Goal: Find specific page/section

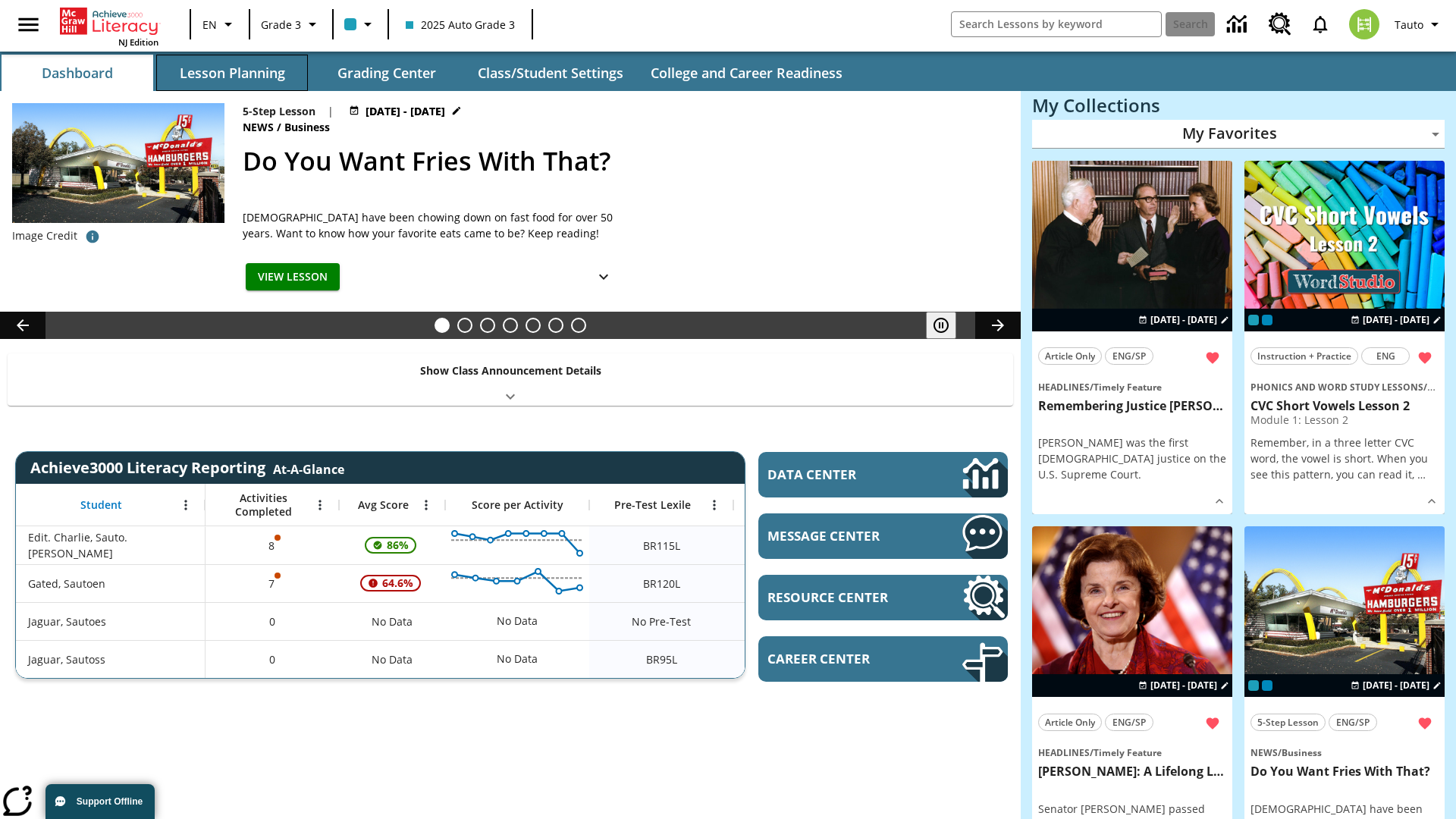
click at [232, 73] on button "Lesson Planning" at bounding box center [231, 73] width 152 height 36
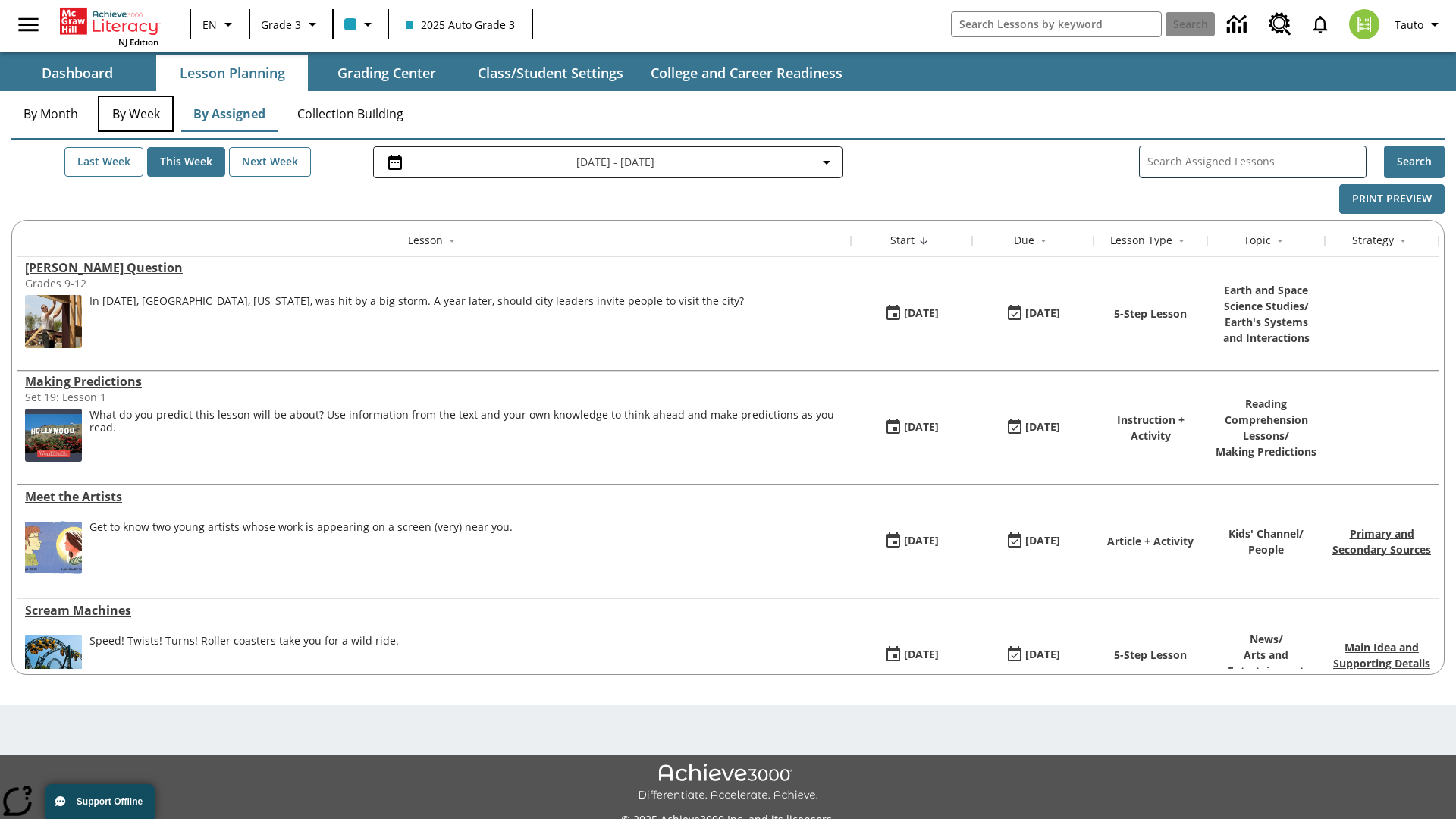
click at [136, 113] on button "By Week" at bounding box center [136, 113] width 76 height 36
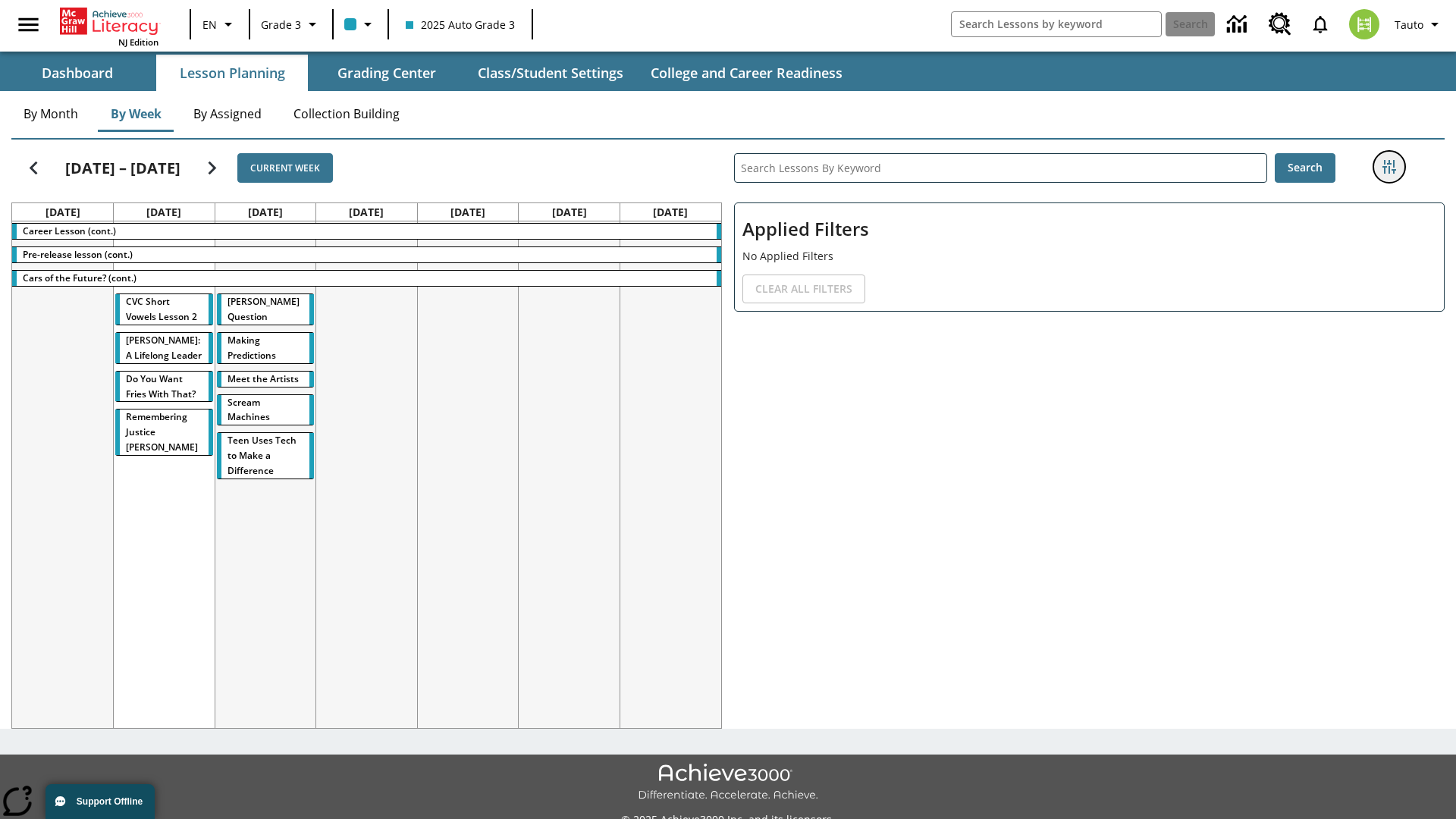
click at [1388, 167] on icon "Filters Side menu" at bounding box center [1389, 166] width 14 height 14
